Goal: Task Accomplishment & Management: Use online tool/utility

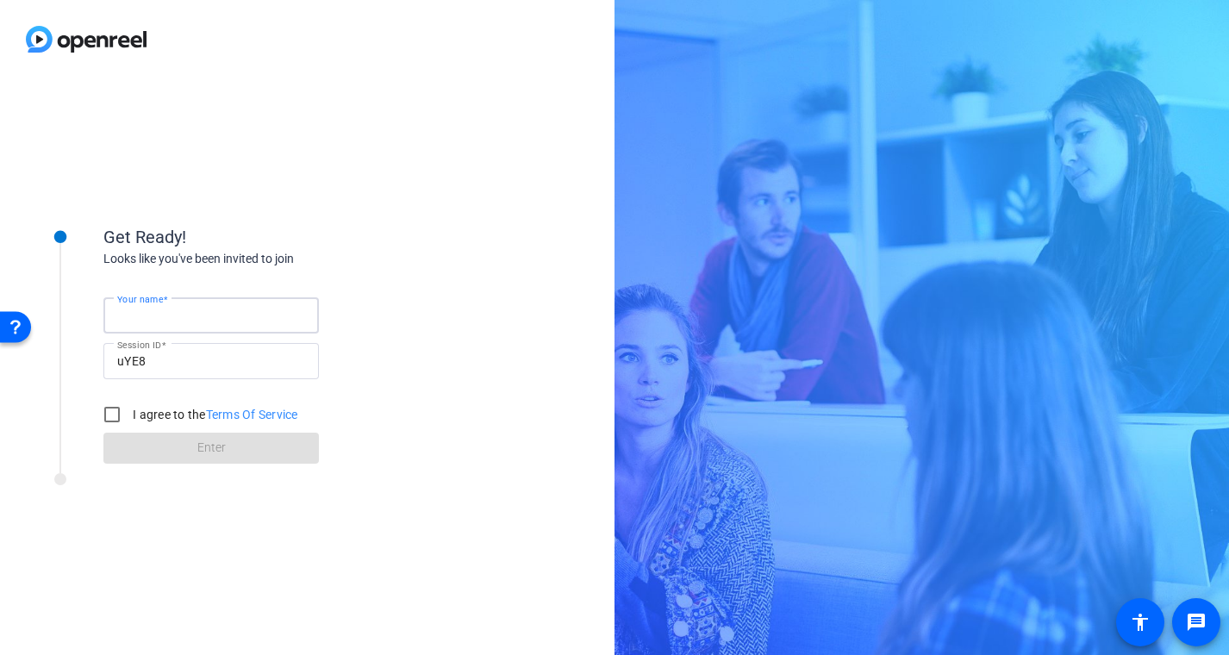
click at [194, 316] on input "Your name" at bounding box center [211, 315] width 188 height 21
type input "[PERSON_NAME]"
click at [408, 311] on div "Your name [PERSON_NAME] Session ID uYE8 I agree to the Terms Of Service Enter" at bounding box center [275, 366] width 345 height 196
click at [115, 411] on input "I agree to the Terms Of Service" at bounding box center [112, 414] width 34 height 34
checkbox input "true"
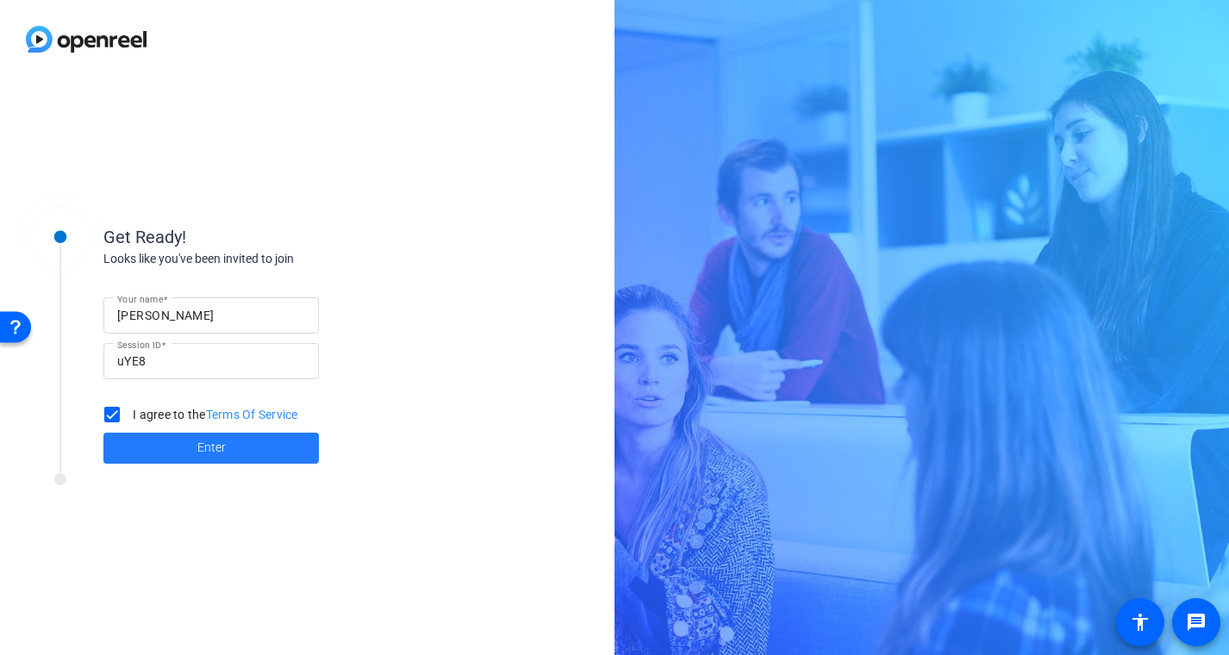
click at [195, 450] on span at bounding box center [210, 447] width 215 height 41
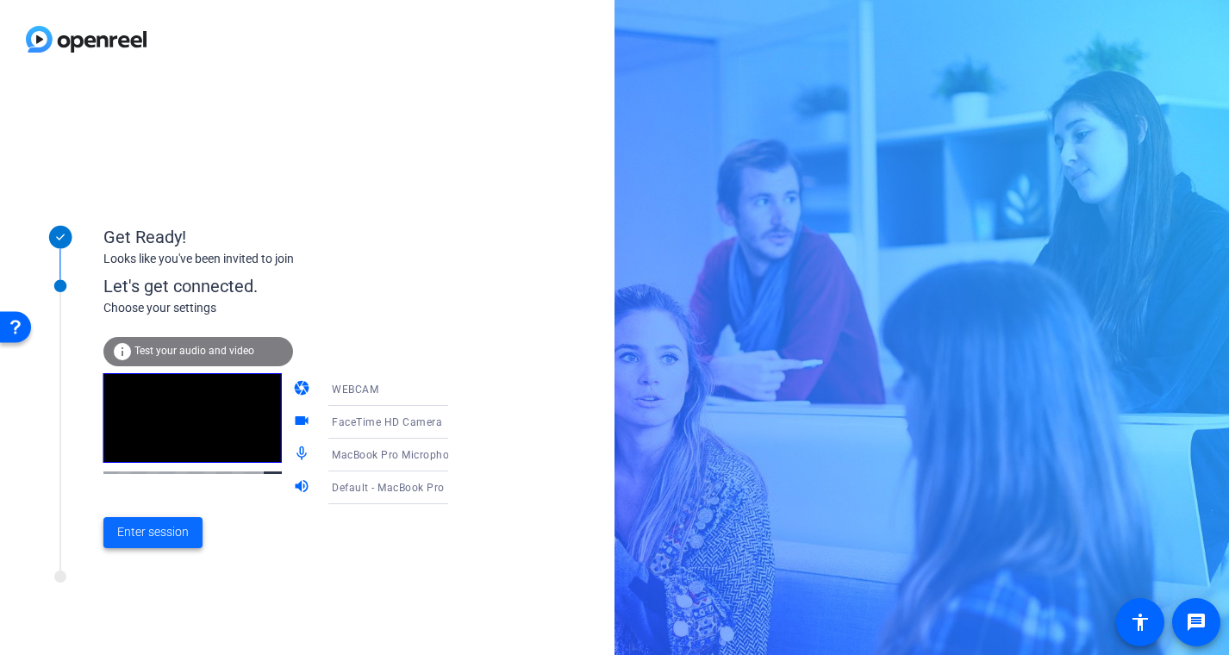
click at [168, 532] on span "Enter session" at bounding box center [153, 532] width 72 height 18
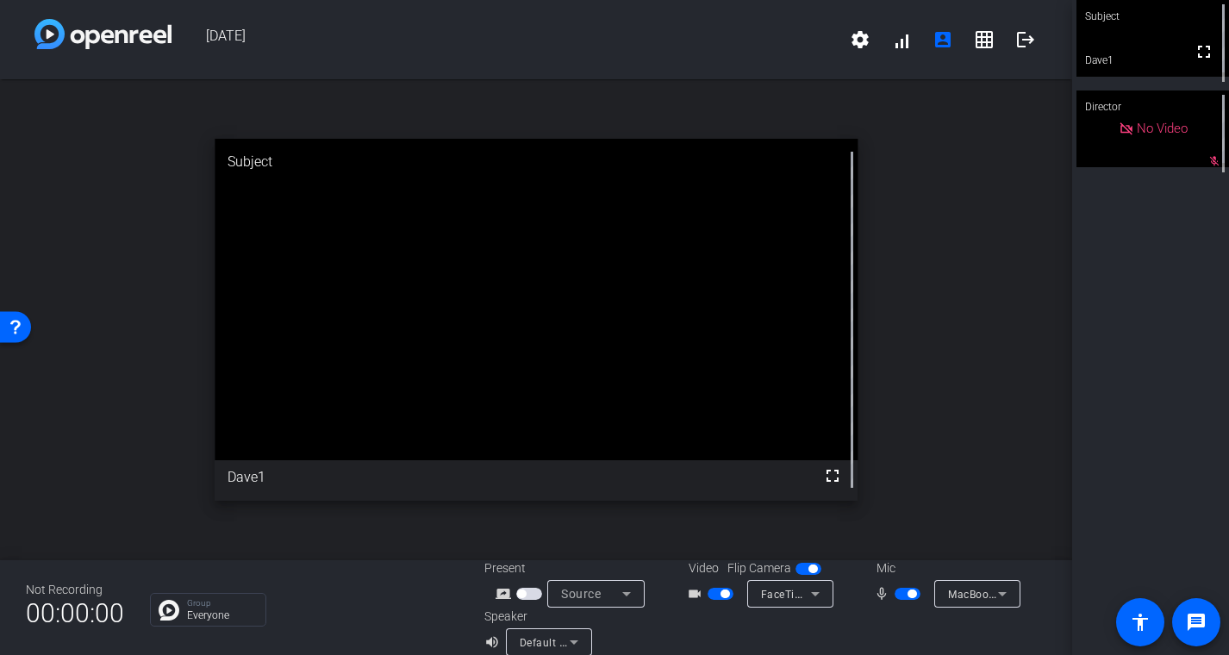
click at [899, 594] on span "button" at bounding box center [907, 594] width 26 height 12
click at [980, 38] on mat-icon "grid_on" at bounding box center [984, 39] width 21 height 21
